Goal: Task Accomplishment & Management: Use online tool/utility

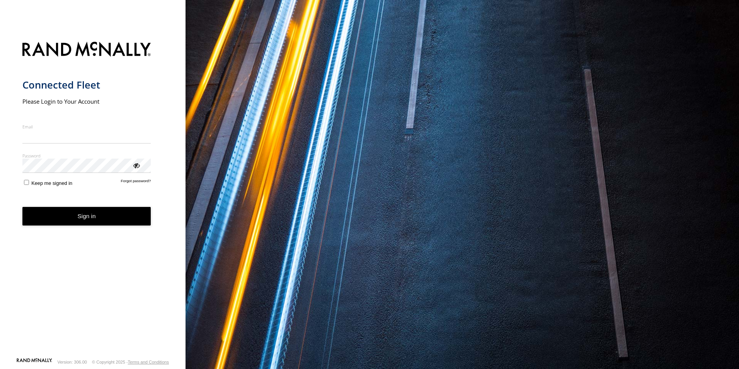
click at [87, 139] on input "Email" at bounding box center [86, 136] width 129 height 14
type input "**********"
click at [83, 217] on button "Sign in" at bounding box center [86, 216] width 129 height 19
